Goal: Task Accomplishment & Management: Manage account settings

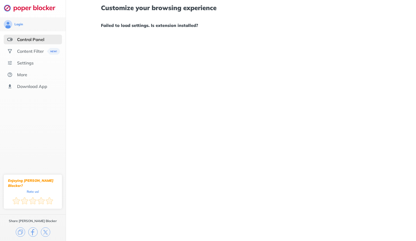
click at [136, 26] on h1 "Failed to load settings. Is extension installed?" at bounding box center [241, 25] width 280 height 7
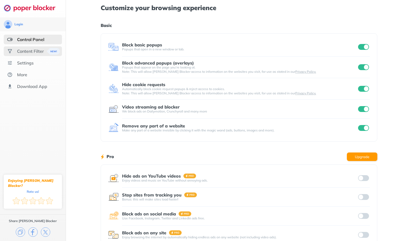
click at [32, 50] on div "Content Filter" at bounding box center [30, 51] width 27 height 5
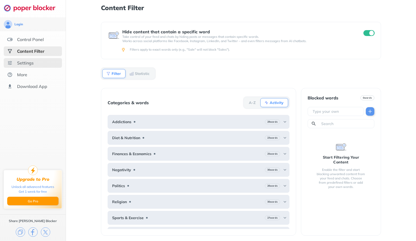
click at [29, 65] on div "Settings" at bounding box center [25, 62] width 17 height 5
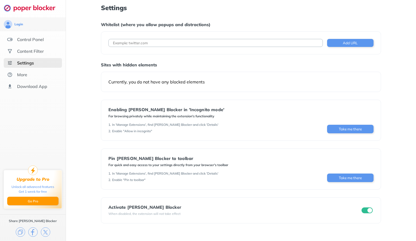
click at [172, 84] on div "Currently, you do not have any blocked elements" at bounding box center [240, 81] width 265 height 5
click at [356, 179] on button "Take me there" at bounding box center [350, 178] width 46 height 9
